Goal: Find specific page/section: Find specific page/section

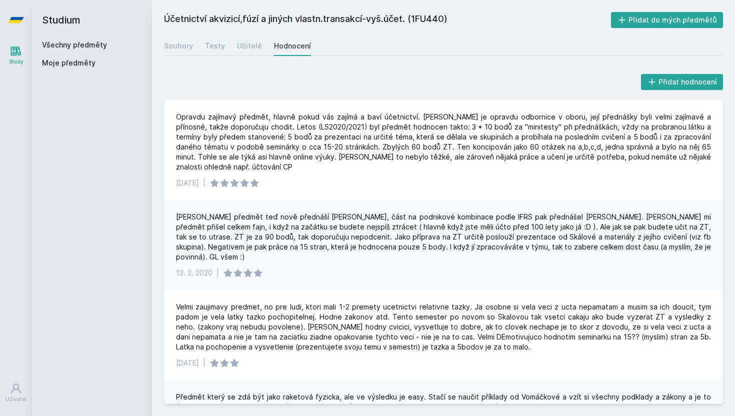
click at [51, 47] on link "Všechny předměty" at bounding box center [74, 45] width 65 height 9
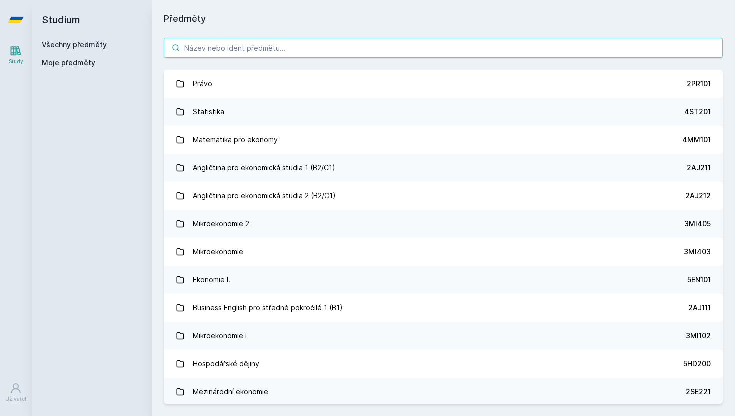
click at [225, 54] on input "search" at bounding box center [443, 48] width 559 height 20
paste input "1MT463"
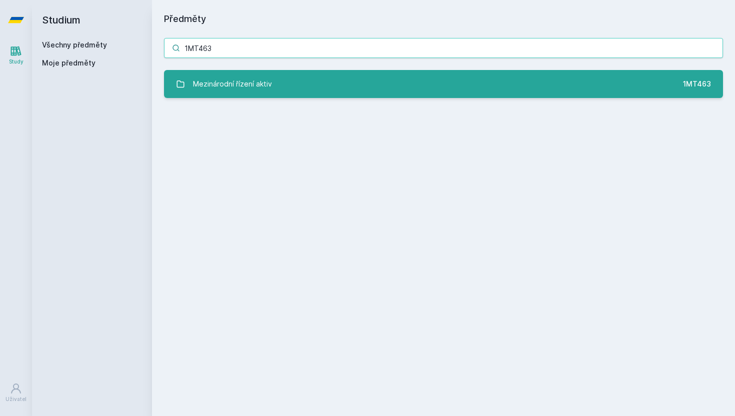
type input "1MT463"
click at [247, 81] on div "Mezinárodní řízení aktiv" at bounding box center [232, 84] width 79 height 20
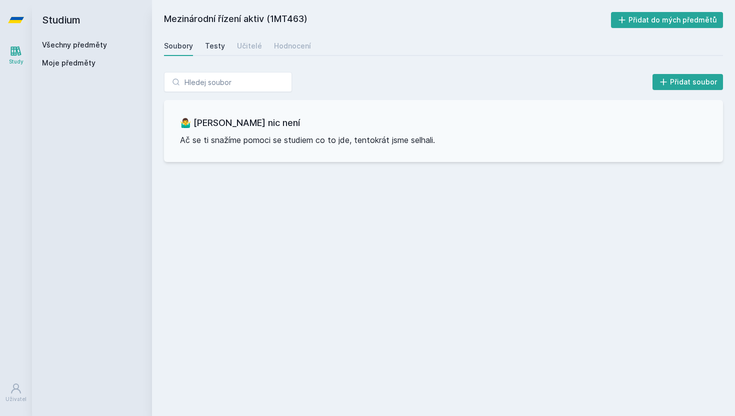
click at [207, 50] on div "Testy" at bounding box center [215, 46] width 20 height 10
click at [253, 46] on div "Učitelé" at bounding box center [249, 46] width 25 height 10
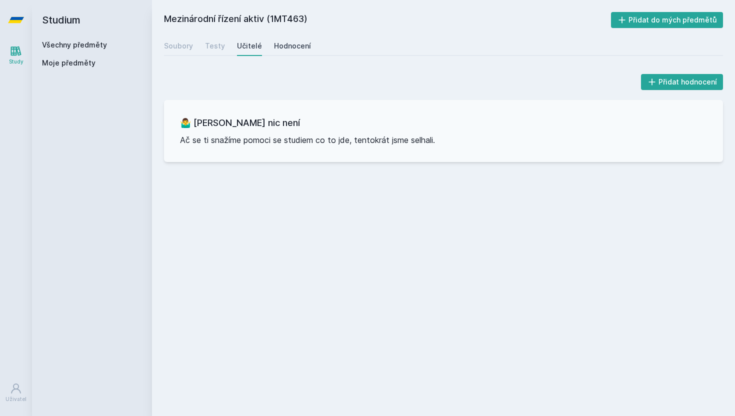
click at [284, 48] on div "Hodnocení" at bounding box center [292, 46] width 37 height 10
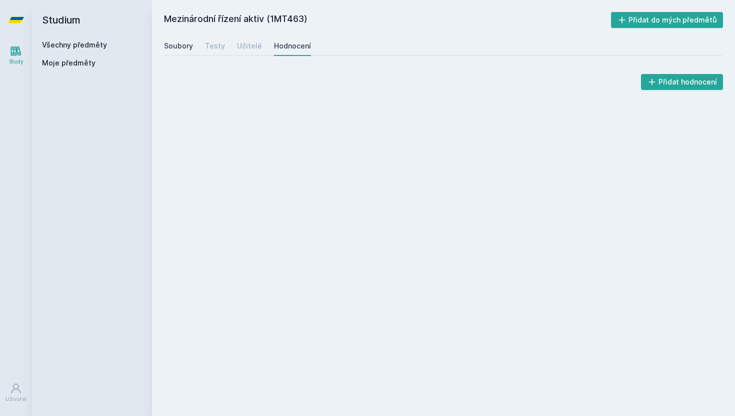
click at [172, 40] on link "Soubory" at bounding box center [178, 46] width 29 height 20
